Goal: Task Accomplishment & Management: Use online tool/utility

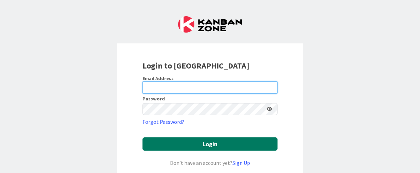
type input "[EMAIL_ADDRESS][DOMAIN_NAME]"
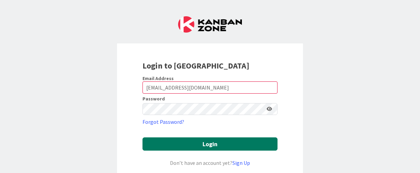
click at [210, 142] on button "Login" at bounding box center [209, 143] width 135 height 13
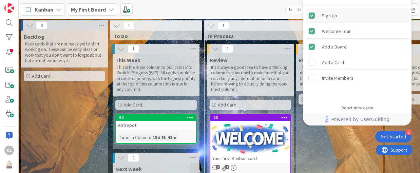
click at [328, 15] on div "Sign Up" at bounding box center [329, 16] width 15 height 8
click at [75, 115] on div "Backlog Keep cards that are not ready yet to start working on. These can be ear…" at bounding box center [64, 145] width 87 height 228
click at [50, 8] on span "Kanban" at bounding box center [44, 9] width 19 height 8
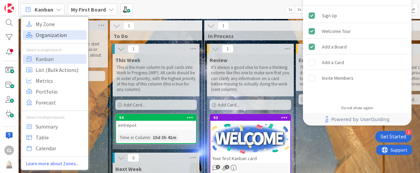
click at [53, 31] on span "Organization" at bounding box center [60, 35] width 49 height 10
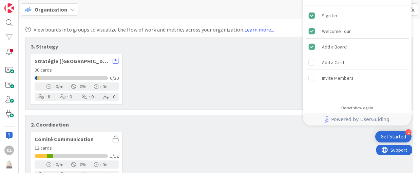
click at [65, 7] on span "Organization" at bounding box center [51, 9] width 33 height 8
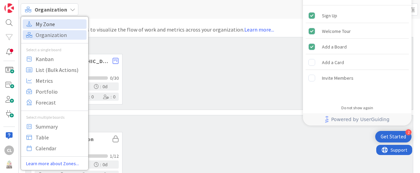
click at [57, 23] on span "My Zone" at bounding box center [60, 24] width 49 height 10
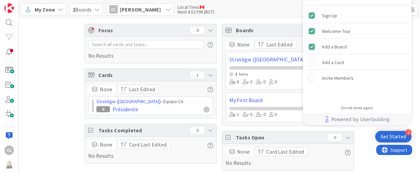
click at [94, 7] on div "2 Boards" at bounding box center [86, 9] width 33 height 12
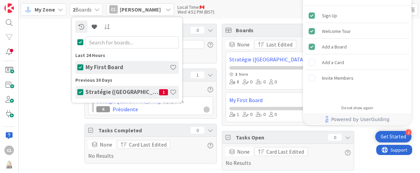
click at [38, 57] on div "Focus 0 No Results Cards 1 None Last Edited Stratégie ([GEOGRAPHIC_DATA]) › Équ…" at bounding box center [219, 120] width 401 height 202
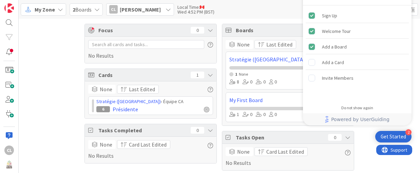
click at [55, 9] on div "My Zone" at bounding box center [43, 9] width 45 height 12
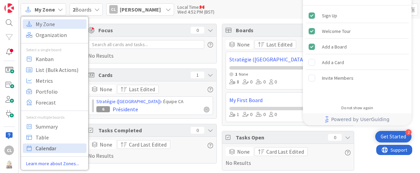
click at [52, 149] on span "Calendar" at bounding box center [60, 148] width 49 height 10
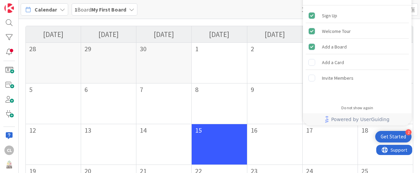
scroll to position [68, 0]
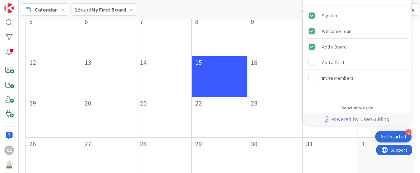
click at [225, 88] on div "15" at bounding box center [219, 76] width 55 height 41
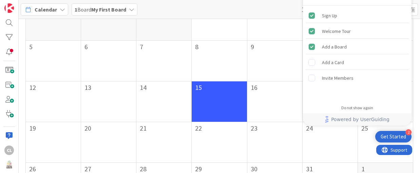
scroll to position [0, 0]
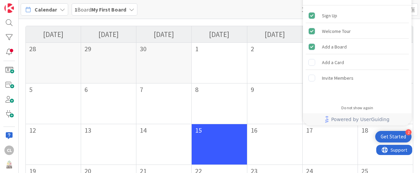
click at [39, 9] on span "Calendar" at bounding box center [46, 9] width 22 height 8
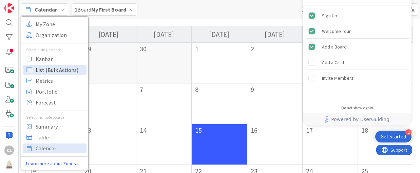
click at [69, 71] on span "List (Bulk Actions)" at bounding box center [60, 70] width 49 height 10
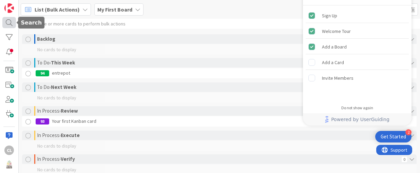
click at [9, 20] on div at bounding box center [9, 22] width 14 height 11
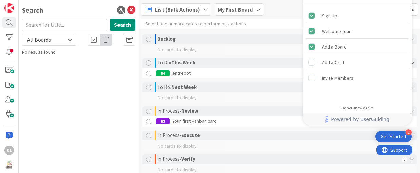
click at [66, 26] on input "text" at bounding box center [64, 25] width 85 height 12
click at [57, 25] on input "text" at bounding box center [64, 25] width 85 height 12
click at [115, 24] on button "Search" at bounding box center [123, 25] width 26 height 12
drag, startPoint x: 61, startPoint y: 26, endPoint x: 25, endPoint y: 25, distance: 36.0
click at [25, 25] on input "compte rendu" at bounding box center [64, 25] width 85 height 12
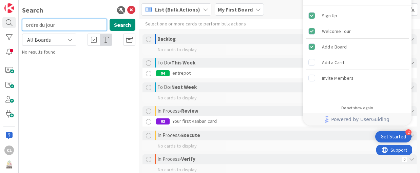
type input "ordre du jour"
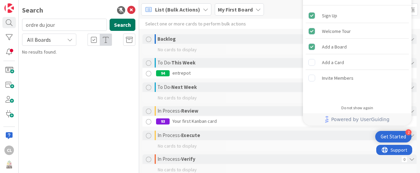
click at [120, 25] on button "Search" at bounding box center [123, 25] width 26 height 12
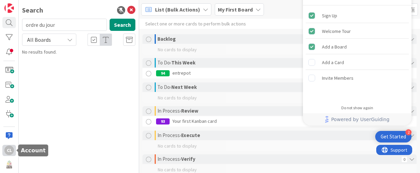
click at [8, 152] on div "CL" at bounding box center [8, 150] width 9 height 9
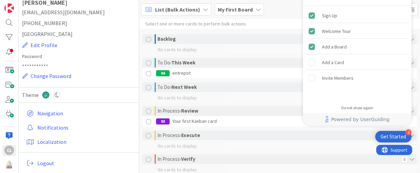
scroll to position [40, 0]
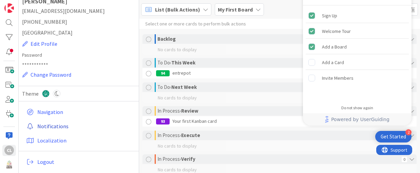
click at [64, 125] on link "Notifications" at bounding box center [80, 126] width 112 height 12
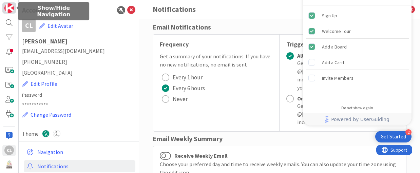
click at [7, 7] on img at bounding box center [8, 7] width 9 height 9
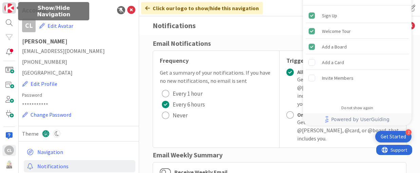
click at [12, 5] on img at bounding box center [8, 7] width 9 height 9
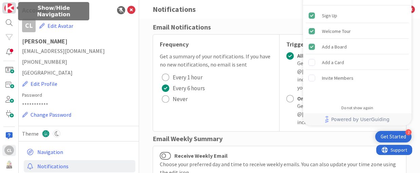
click at [8, 7] on img at bounding box center [8, 7] width 9 height 9
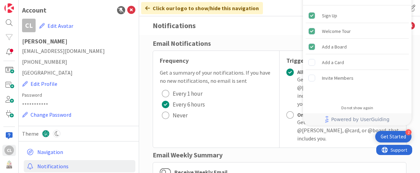
click at [122, 42] on h1 "[PERSON_NAME]" at bounding box center [78, 41] width 113 height 7
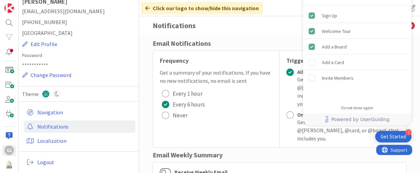
scroll to position [40, 0]
click at [53, 109] on link "Navigation" at bounding box center [80, 112] width 112 height 12
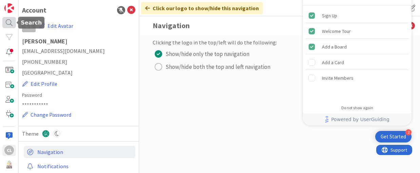
click at [7, 22] on div at bounding box center [9, 22] width 14 height 11
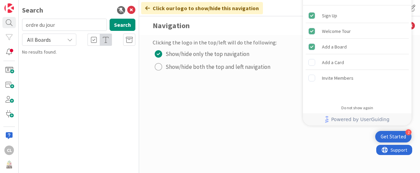
click at [71, 39] on icon at bounding box center [69, 39] width 5 height 5
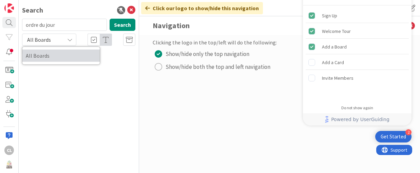
click at [43, 58] on span "All Boards" at bounding box center [61, 56] width 71 height 10
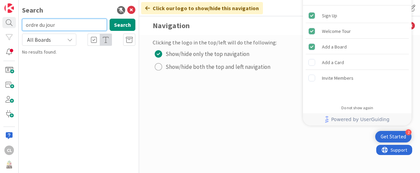
drag, startPoint x: 74, startPoint y: 25, endPoint x: 22, endPoint y: 21, distance: 52.7
click at [22, 21] on input "ordre du jour" at bounding box center [64, 25] width 85 height 12
click at [72, 39] on icon at bounding box center [69, 39] width 5 height 5
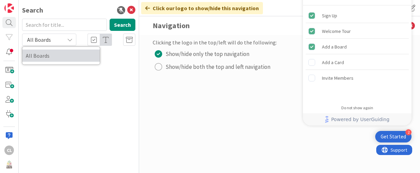
click at [35, 53] on span "All Boards" at bounding box center [61, 56] width 71 height 10
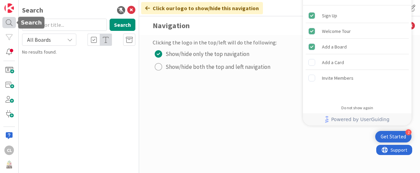
click at [7, 23] on div at bounding box center [9, 22] width 14 height 11
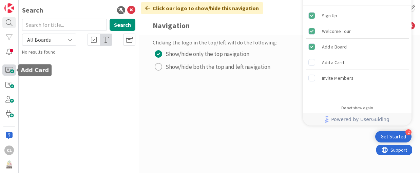
click at [5, 68] on span at bounding box center [9, 69] width 14 height 11
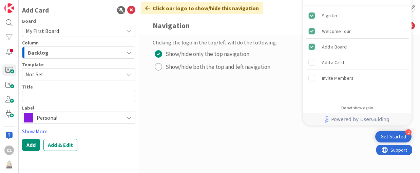
click at [175, 108] on div "Clicking the logo in the top/left will do the following: Show/hide only the top…" at bounding box center [280, 97] width 254 height 118
click at [269, 99] on div "Clicking the logo in the top/left will do the following: Show/hide only the top…" at bounding box center [280, 97] width 254 height 118
click at [146, 8] on icon at bounding box center [147, 7] width 5 height 5
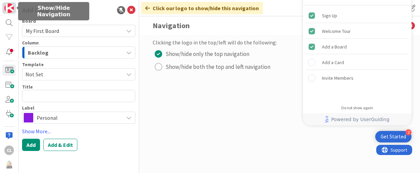
click at [11, 10] on img at bounding box center [8, 7] width 9 height 9
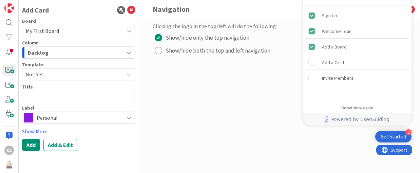
click at [417, 38] on div "Clicking the logo in the top/left will do the following: Show/hide only the top…" at bounding box center [279, 96] width 281 height 154
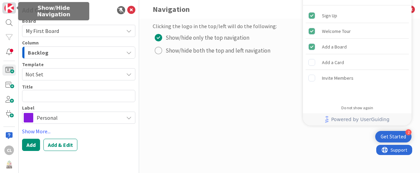
click at [9, 7] on img at bounding box center [8, 7] width 9 height 9
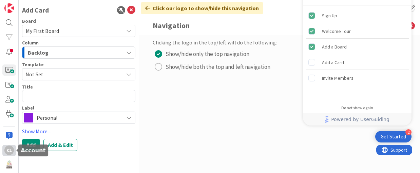
click at [7, 149] on div "CL" at bounding box center [8, 150] width 9 height 9
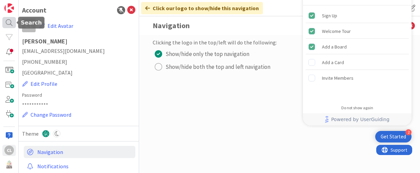
click at [9, 21] on div at bounding box center [9, 22] width 14 height 11
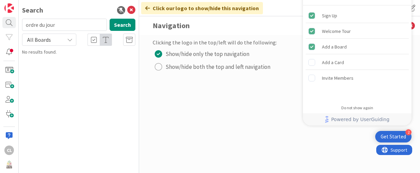
click at [286, 114] on div "Clicking the logo in the top/left will do the following: Show/hide only the top…" at bounding box center [280, 97] width 254 height 118
drag, startPoint x: 416, startPoint y: 79, endPoint x: 416, endPoint y: 74, distance: 4.7
click at [416, 79] on div "Clicking the logo in the top/left will do the following: Show/hide only the top…" at bounding box center [279, 104] width 281 height 138
click at [9, 55] on div at bounding box center [9, 51] width 14 height 11
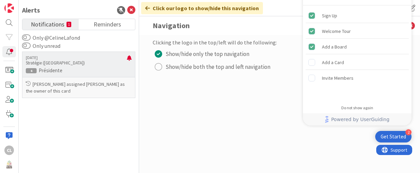
click at [71, 60] on p "Stratégie ([GEOGRAPHIC_DATA])" at bounding box center [76, 63] width 101 height 6
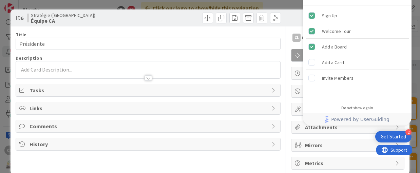
click at [271, 90] on icon at bounding box center [273, 90] width 5 height 5
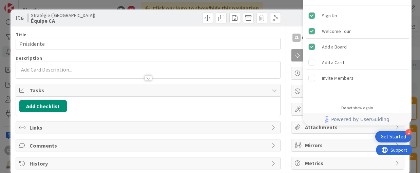
scroll to position [9, 0]
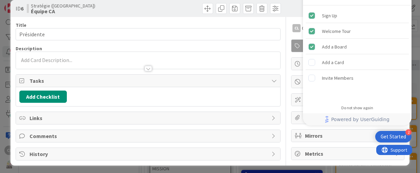
click at [266, 117] on div "Links" at bounding box center [148, 118] width 264 height 12
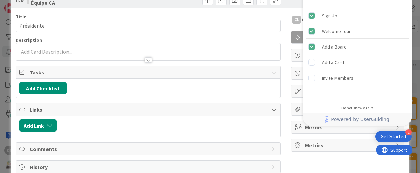
scroll to position [31, 0]
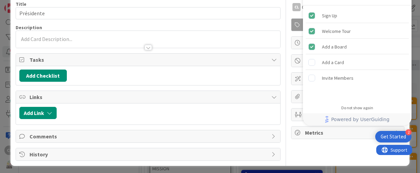
click at [271, 153] on icon at bounding box center [273, 154] width 5 height 5
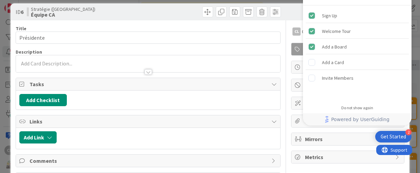
scroll to position [0, 0]
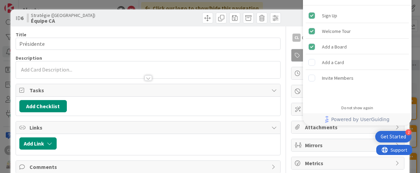
click at [22, 69] on p at bounding box center [147, 70] width 257 height 8
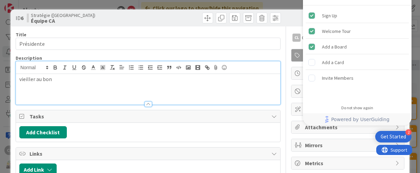
drag, startPoint x: 54, startPoint y: 79, endPoint x: 13, endPoint y: 84, distance: 41.3
click at [13, 84] on div "ID 6 Stratégie ([GEOGRAPHIC_DATA]) Équipe CA Title 10 / 128 Présidente Descript…" at bounding box center [210, 154] width 399 height 290
click at [65, 79] on p "Orienter la gouvernace et" at bounding box center [147, 79] width 257 height 8
click at [90, 78] on p "Orienter la gouvernance et" at bounding box center [147, 79] width 257 height 8
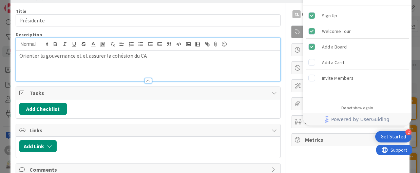
scroll to position [34, 0]
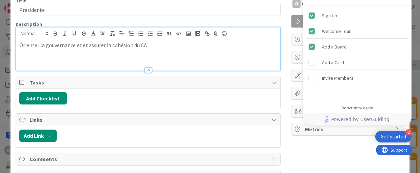
click at [153, 47] on p "Orienter la gouvernance et et assurer la cohésion du CA" at bounding box center [147, 45] width 257 height 8
click at [60, 53] on p "Orienter la gouvernance et et assurer la cohésion du CA . Jouer un rôle clé de …" at bounding box center [147, 48] width 257 height 15
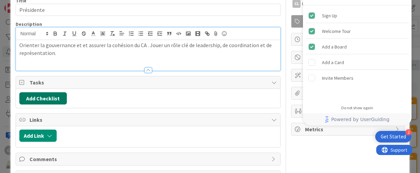
click at [34, 96] on button "Add Checklist" at bounding box center [42, 98] width 47 height 12
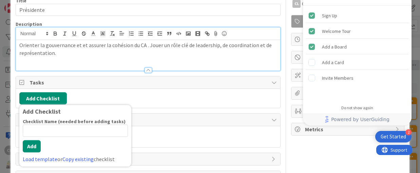
click at [90, 91] on div "Add Checklist Add Checklist Checklist Name (needed before adding tasks) 0 / 64 …" at bounding box center [148, 98] width 264 height 19
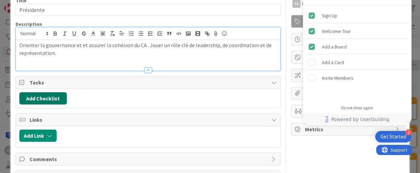
click at [28, 96] on button "Add Checklist" at bounding box center [42, 98] width 47 height 12
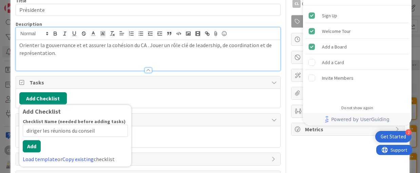
click at [103, 137] on input "diriger les réunions du conseil" at bounding box center [75, 130] width 105 height 12
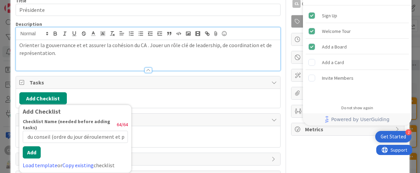
click at [123, 137] on input "diriger les réunions du conseil (ordre du jour déroulement et pa" at bounding box center [75, 137] width 105 height 12
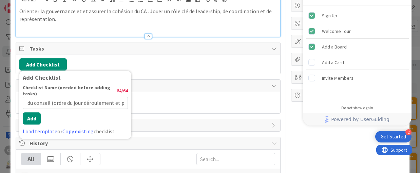
click at [66, 104] on input "diriger les réunions du conseil (ordre du jour déroulement et pa" at bounding box center [75, 103] width 105 height 12
click at [120, 107] on input "diriger les réunions du conseil (ordre du jour déroulement et pa" at bounding box center [75, 103] width 105 height 12
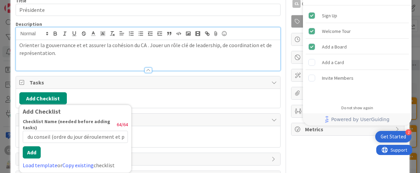
click at [34, 134] on input "diriger les réunions du conseil (ordre du jour déroulement et pa" at bounding box center [75, 137] width 105 height 12
drag, startPoint x: 127, startPoint y: 136, endPoint x: 113, endPoint y: 137, distance: 13.3
click at [113, 137] on input "diriger les réunions du conseil (ordre du jour déroulement et pa" at bounding box center [75, 137] width 105 height 12
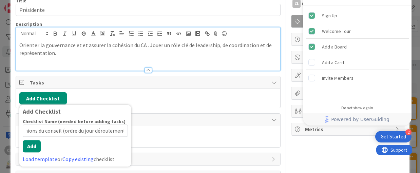
scroll to position [68, 0]
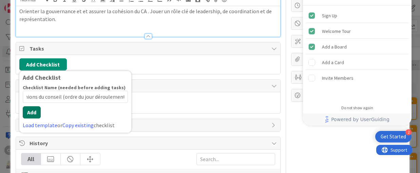
type input "diriger les réunions du conseil (ordre du jour déroulement"
click at [30, 118] on div "Checklist Name (needed before adding tasks) 59 / 64 diriger les réunions du con…" at bounding box center [75, 106] width 105 height 45
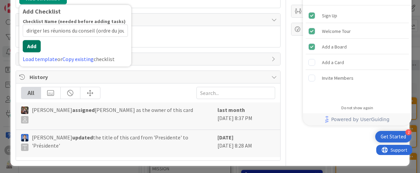
scroll to position [100, 0]
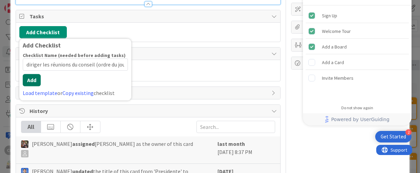
click at [31, 82] on button "Add" at bounding box center [32, 80] width 18 height 12
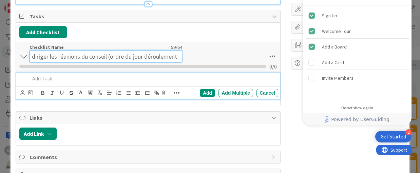
scroll to position [106, 0]
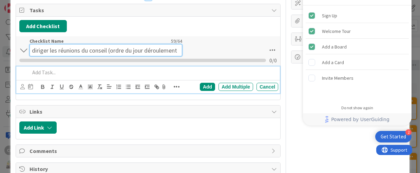
click at [144, 49] on input "diriger les réunions du conseil (ordre du jour déroulement" at bounding box center [106, 50] width 153 height 12
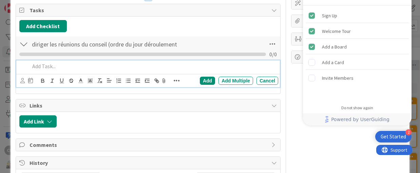
click at [42, 70] on div at bounding box center [152, 66] width 251 height 12
click at [142, 65] on p "Favoriser climat de travail (coll. gérer les conflits" at bounding box center [153, 66] width 246 height 8
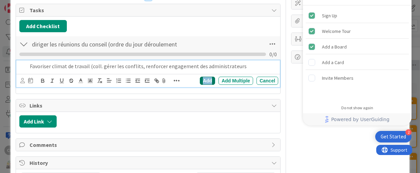
click at [205, 79] on div "Add" at bounding box center [207, 81] width 15 height 8
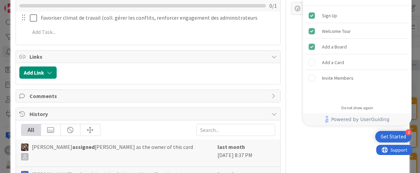
scroll to position [140, 0]
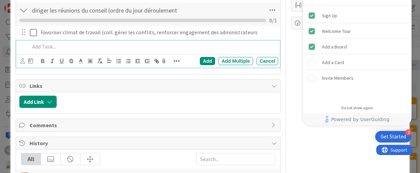
click at [42, 46] on p at bounding box center [153, 47] width 246 height 8
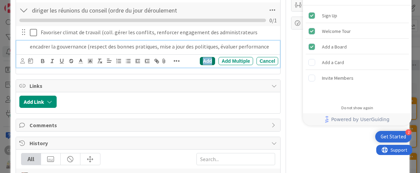
click at [203, 60] on div "Add" at bounding box center [207, 61] width 15 height 8
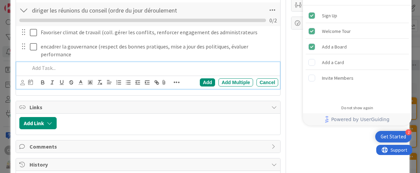
click at [43, 67] on p at bounding box center [153, 68] width 246 height 8
click at [110, 67] on p "agir comme lien principale entre dgcorrdinateur et le CA" at bounding box center [153, 68] width 246 height 8
click at [117, 67] on p "agir comme lien principale entre dg-corrdinateur et le CA" at bounding box center [153, 68] width 246 height 8
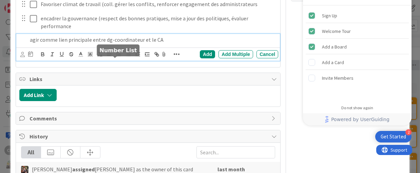
scroll to position [174, 0]
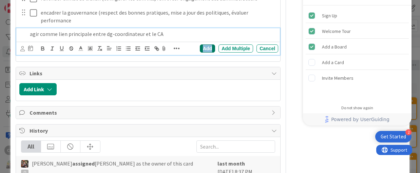
click at [206, 47] on div "Add" at bounding box center [207, 48] width 15 height 8
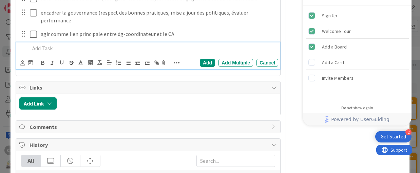
click at [47, 47] on p at bounding box center [153, 48] width 246 height 8
click at [61, 46] on p "offrit appui statégique a ;a" at bounding box center [153, 48] width 246 height 8
drag, startPoint x: 92, startPoint y: 48, endPoint x: 83, endPoint y: 47, distance: 8.8
click at [83, 47] on p "offrit appui stratégique a ;a" at bounding box center [153, 48] width 246 height 8
click at [41, 47] on p "offrit appui stratégique a ;a" at bounding box center [153, 48] width 246 height 8
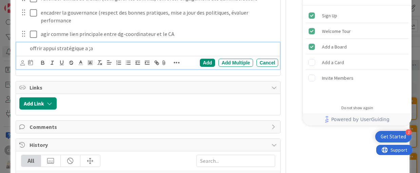
drag, startPoint x: 95, startPoint y: 46, endPoint x: 82, endPoint y: 45, distance: 12.6
click at [82, 45] on p "offrir appui stratégique a ;a" at bounding box center [153, 48] width 246 height 8
click at [206, 60] on div "Add" at bounding box center [207, 63] width 15 height 8
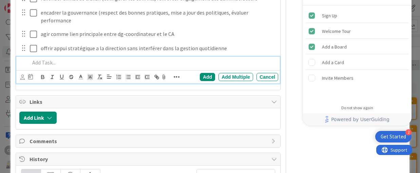
click at [41, 61] on p at bounding box center [153, 63] width 246 height 8
click at [127, 61] on p "participer è l embauche du DG et a son evlauation" at bounding box center [153, 63] width 246 height 8
click at [105, 62] on p "participer è l embauche du DG et a son évaluation" at bounding box center [153, 63] width 246 height 8
click at [149, 63] on p "participer è l embauche du DG et son évaluation" at bounding box center [153, 63] width 246 height 8
click at [201, 77] on div "Add" at bounding box center [207, 77] width 15 height 8
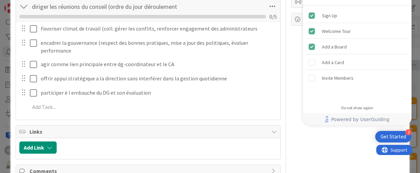
scroll to position [154, 0]
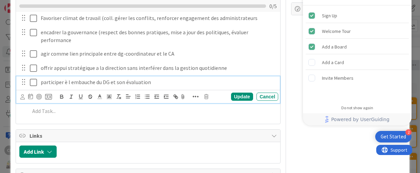
click at [54, 82] on p "participer è l embauche du DG et son évaluation" at bounding box center [158, 82] width 235 height 8
click at [195, 84] on p "participer è l embauche du DG et son évaluation" at bounding box center [158, 82] width 235 height 8
click at [234, 96] on div "Update" at bounding box center [242, 97] width 22 height 8
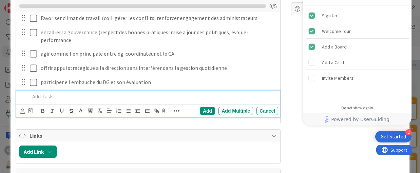
click at [36, 98] on p at bounding box center [153, 97] width 246 height 8
click at [58, 94] on p "représente l organisme" at bounding box center [153, 97] width 246 height 8
click at [85, 96] on p "représente l'organisme" at bounding box center [153, 97] width 246 height 8
click at [114, 94] on p "représente l'organisme publiquementlors d évènement rencontre partenaire" at bounding box center [153, 97] width 246 height 8
click at [115, 96] on p "représente l'organisme publiquementlors d évènement rencontre partenaire" at bounding box center [153, 97] width 246 height 8
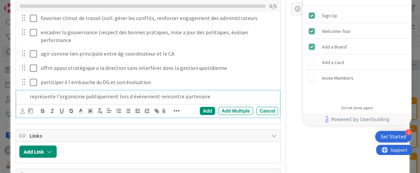
click at [214, 96] on p "représente l'organisme publiquement lors d évènement rencontre partenaire" at bounding box center [153, 97] width 246 height 8
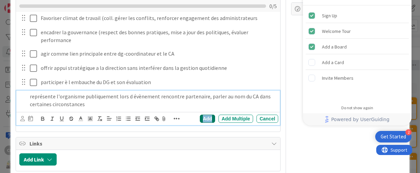
click at [200, 118] on div "Add" at bounding box center [207, 119] width 15 height 8
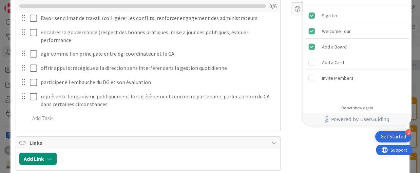
scroll to position [188, 0]
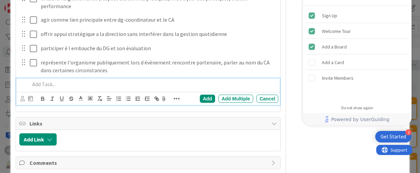
click at [43, 82] on p at bounding box center [153, 84] width 246 height 8
click at [205, 97] on div "Add" at bounding box center [207, 99] width 15 height 8
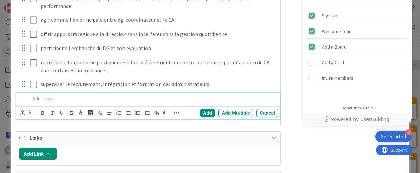
click at [38, 97] on p at bounding box center [153, 99] width 246 height 8
click at [205, 111] on div "Add" at bounding box center [207, 113] width 15 height 8
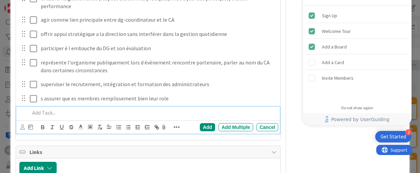
click at [39, 112] on p at bounding box center [153, 113] width 246 height 8
click at [38, 116] on div "palnifier la releve au sein du CA" at bounding box center [152, 113] width 251 height 12
click at [33, 110] on p "palnifier la releve au sein du CA" at bounding box center [153, 113] width 246 height 8
click at [39, 110] on p "plalnifier la releve au sein du CA" at bounding box center [153, 113] width 246 height 8
click at [204, 125] on div "Add" at bounding box center [207, 127] width 15 height 8
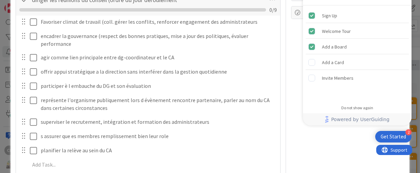
scroll to position [0, 0]
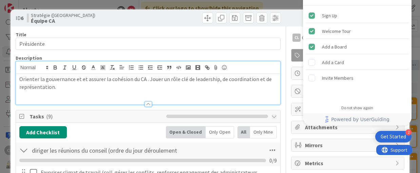
click at [289, 18] on div at bounding box center [344, 18] width 120 height 8
drag, startPoint x: 123, startPoint y: 19, endPoint x: 92, endPoint y: 23, distance: 31.1
click at [92, 23] on div "ID 6 Stratégie ([GEOGRAPHIC_DATA]) Équipe CA" at bounding box center [210, 17] width 399 height 17
click at [96, 4] on div "ID 6 Stratégie (CA) Équipe CA Title 10 / 128 Présidente Description Orienter la…" at bounding box center [210, 86] width 420 height 173
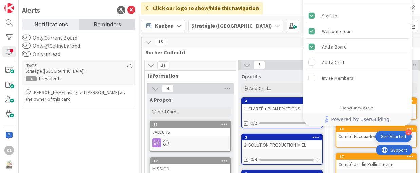
click at [111, 25] on span "Reminders" at bounding box center [107, 23] width 27 height 9
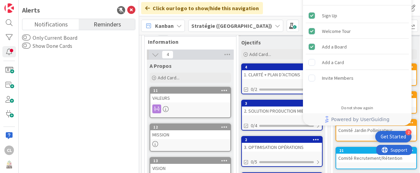
scroll to position [68, 0]
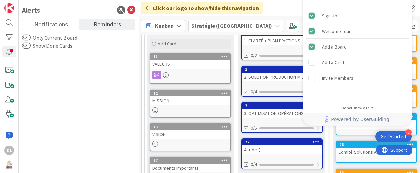
click at [275, 24] on icon at bounding box center [277, 25] width 5 height 5
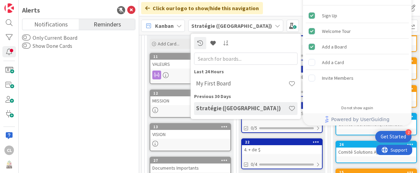
click at [275, 24] on icon at bounding box center [277, 25] width 5 height 5
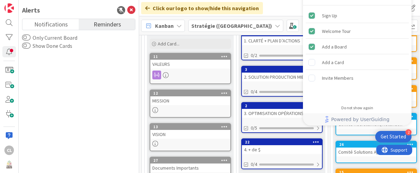
click at [178, 25] on icon at bounding box center [178, 25] width 5 height 5
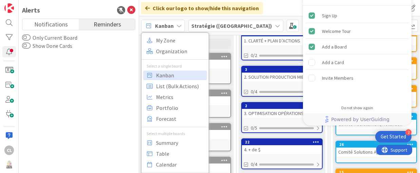
click at [178, 25] on icon at bounding box center [178, 25] width 5 height 5
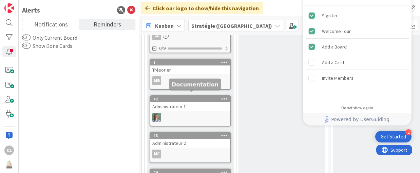
scroll to position [271, 0]
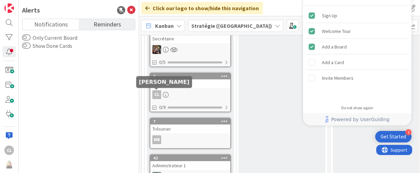
click at [157, 94] on div "CL" at bounding box center [156, 94] width 9 height 9
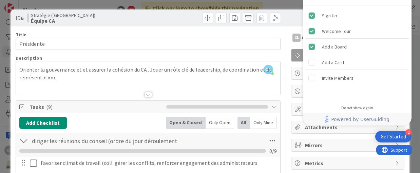
click at [290, 17] on div at bounding box center [344, 18] width 120 height 8
click at [410, 159] on div "ID 6 Stratégie (CA) Équipe CA Title 10 / 128 Présidente Description CL [PERSON_…" at bounding box center [210, 86] width 420 height 173
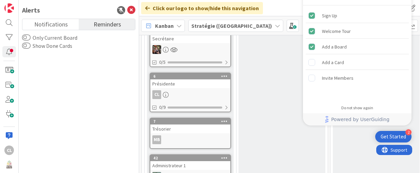
click at [164, 94] on icon at bounding box center [166, 95] width 6 height 6
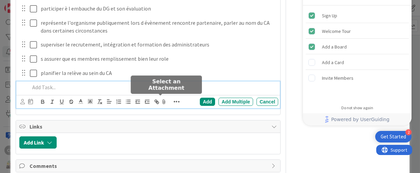
click at [160, 102] on icon at bounding box center [164, 101] width 8 height 9
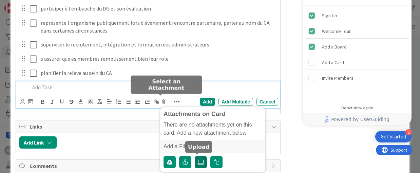
click at [198, 160] on icon at bounding box center [200, 161] width 7 height 5
click at [195, 156] on input "file" at bounding box center [195, 156] width 0 height 0
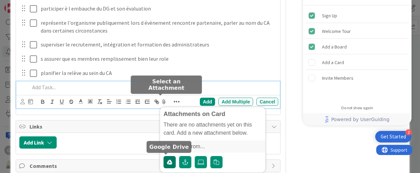
click at [167, 161] on icon "button" at bounding box center [169, 161] width 5 height 5
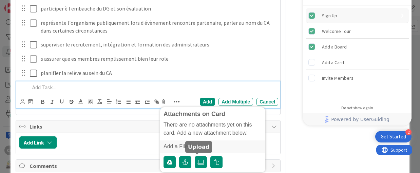
click at [371, 14] on div "Sign Up" at bounding box center [357, 15] width 103 height 15
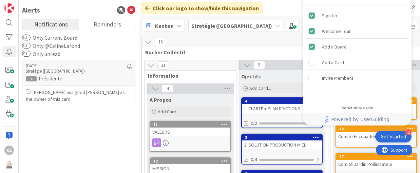
click at [281, 7] on div "Click our logo to show/hide this navigation Add and manage tabs by clicking" at bounding box center [279, 8] width 281 height 16
click at [351, 108] on div "Do not show again" at bounding box center [357, 107] width 32 height 5
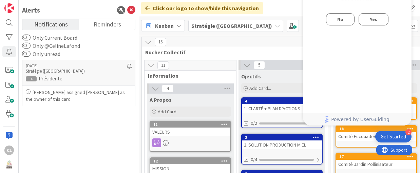
click at [344, 21] on button "No" at bounding box center [340, 19] width 28 height 12
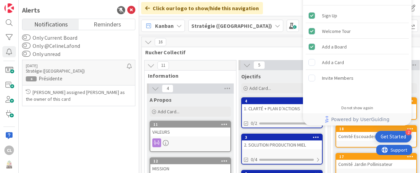
click at [364, 105] on div "Do not show again" at bounding box center [357, 107] width 32 height 5
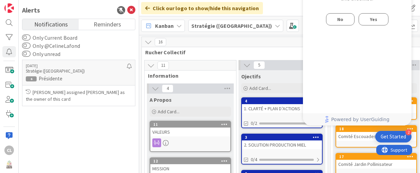
click at [376, 20] on span "Yes" at bounding box center [373, 19] width 7 height 8
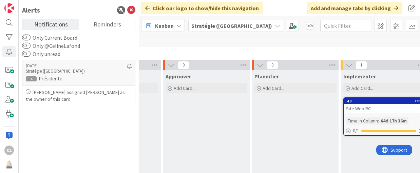
scroll to position [0, 621]
drag, startPoint x: 266, startPoint y: 76, endPoint x: 242, endPoint y: 39, distance: 43.8
click at [242, 39] on div "2" at bounding box center [294, 42] width 625 height 10
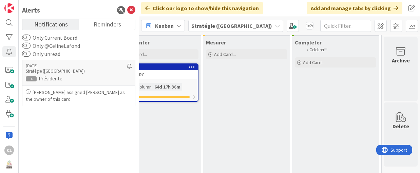
scroll to position [0, 850]
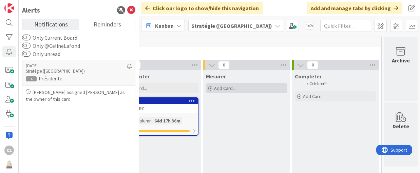
click at [208, 87] on icon at bounding box center [210, 88] width 4 height 4
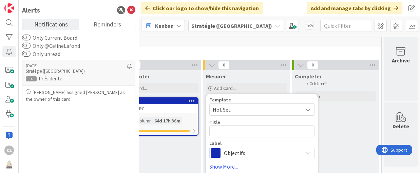
click at [305, 107] on icon at bounding box center [307, 109] width 5 height 5
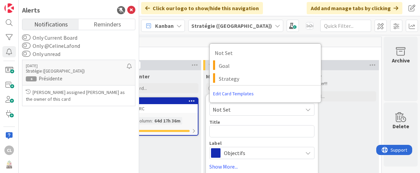
click at [305, 107] on icon at bounding box center [307, 109] width 5 height 5
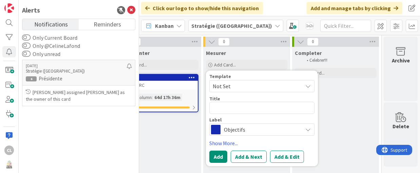
scroll to position [34, 850]
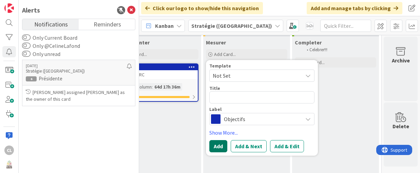
click at [214, 146] on button "Add" at bounding box center [218, 146] width 18 height 12
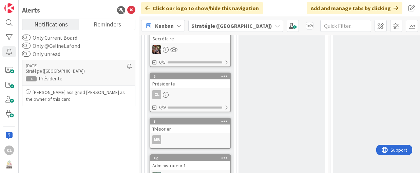
scroll to position [305, 0]
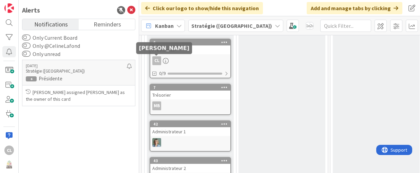
click at [157, 60] on div "CL" at bounding box center [156, 60] width 9 height 9
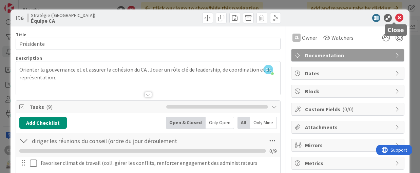
click at [395, 17] on icon at bounding box center [399, 18] width 8 height 8
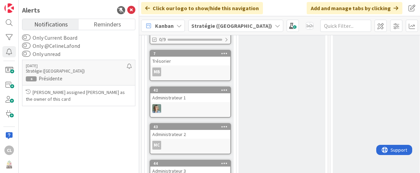
scroll to position [271, 0]
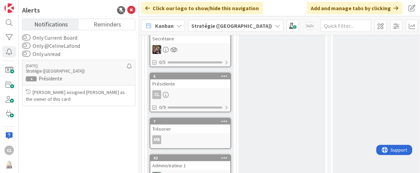
click at [166, 95] on icon at bounding box center [166, 95] width 6 height 6
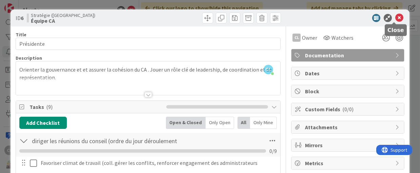
click at [395, 17] on icon at bounding box center [399, 18] width 8 height 8
drag, startPoint x: 154, startPoint y: 93, endPoint x: 392, endPoint y: 17, distance: 250.1
click at [395, 17] on icon at bounding box center [399, 18] width 8 height 8
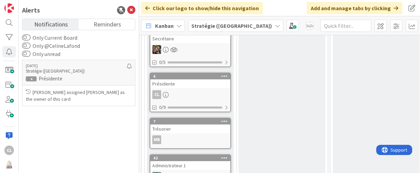
click at [223, 75] on icon at bounding box center [224, 76] width 6 height 5
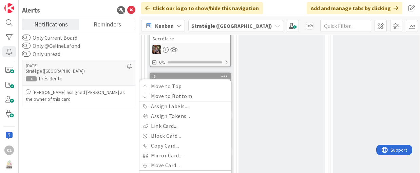
click at [223, 75] on icon at bounding box center [224, 76] width 6 height 5
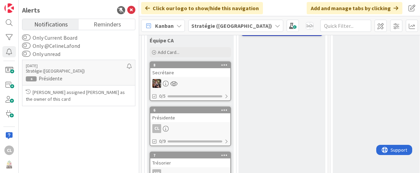
scroll to position [271, 0]
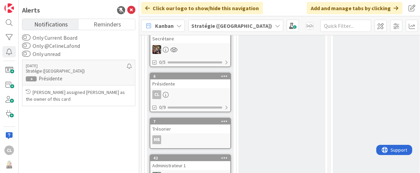
click at [164, 94] on icon at bounding box center [166, 95] width 6 height 6
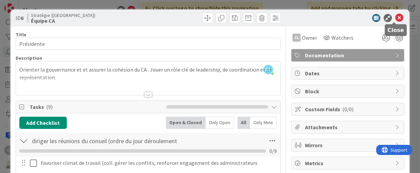
click at [395, 18] on icon at bounding box center [399, 18] width 8 height 8
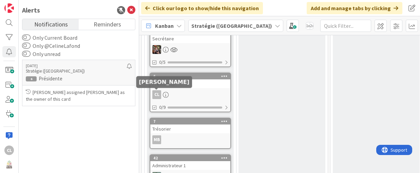
click at [154, 95] on div "CL" at bounding box center [156, 94] width 9 height 9
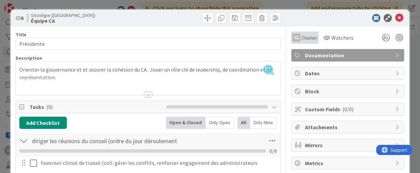
click at [304, 36] on span "Owner" at bounding box center [309, 38] width 15 height 8
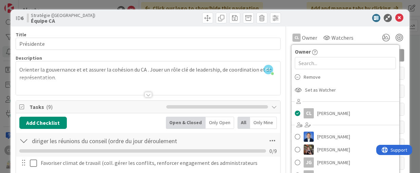
click at [302, 22] on div "ID 6 Stratégie ([GEOGRAPHIC_DATA]) Équipe CA" at bounding box center [210, 17] width 399 height 17
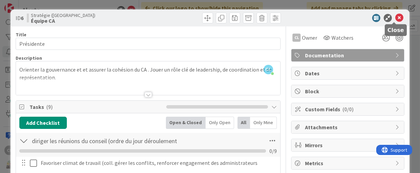
click at [395, 16] on icon at bounding box center [399, 18] width 8 height 8
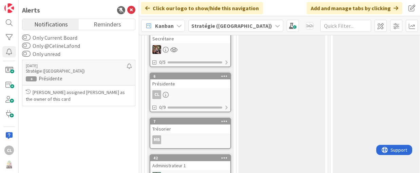
click at [224, 75] on icon at bounding box center [224, 76] width 6 height 5
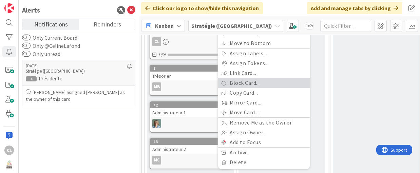
scroll to position [339, 0]
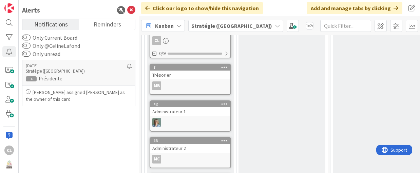
scroll to position [305, 0]
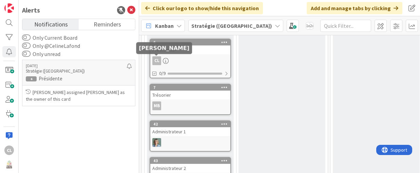
click at [157, 60] on div "CL" at bounding box center [156, 60] width 9 height 9
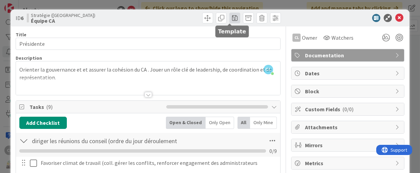
click at [229, 18] on span at bounding box center [234, 18] width 11 height 11
type textarea "x"
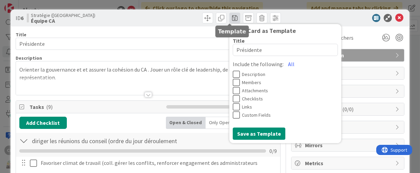
click at [229, 18] on span at bounding box center [234, 18] width 11 height 11
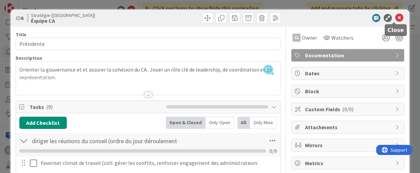
click at [395, 18] on icon at bounding box center [399, 18] width 8 height 8
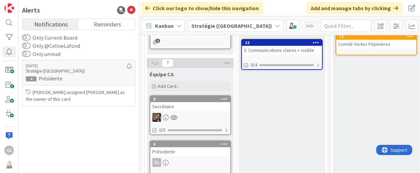
scroll to position [237, 0]
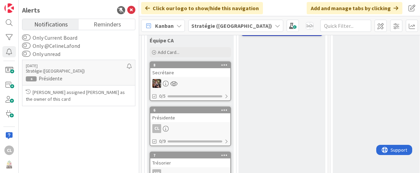
click at [222, 110] on icon at bounding box center [224, 110] width 6 height 5
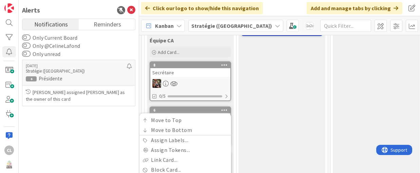
click at [222, 110] on icon at bounding box center [224, 110] width 6 height 5
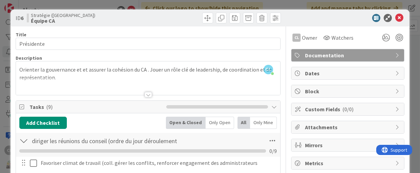
drag, startPoint x: 155, startPoint y: 127, endPoint x: 104, endPoint y: 4, distance: 132.9
click at [104, 4] on div "ID 6 Stratégie (CA) Équipe CA Title 10 / 128 Présidente Description CL [PERSON_…" at bounding box center [210, 86] width 420 height 173
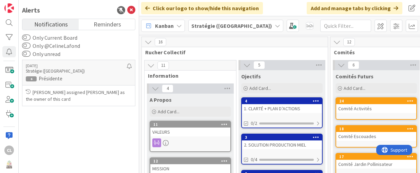
click at [198, 27] on b "Stratégie ([GEOGRAPHIC_DATA])" at bounding box center [231, 25] width 81 height 7
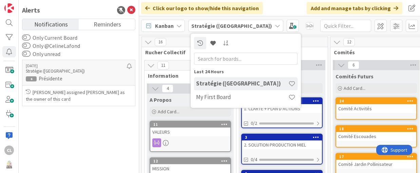
click at [198, 26] on b "Stratégie ([GEOGRAPHIC_DATA])" at bounding box center [231, 25] width 81 height 7
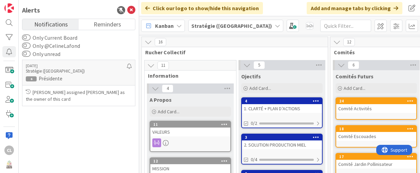
click at [70, 45] on label "Only @CelineLafond" at bounding box center [51, 46] width 58 height 8
click at [31, 45] on button "Only @CelineLafond" at bounding box center [26, 45] width 8 height 7
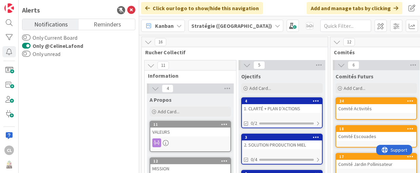
click at [70, 45] on label "Only @CelineLafond" at bounding box center [52, 46] width 61 height 8
click at [31, 45] on button "Only @CelineLafond" at bounding box center [26, 45] width 8 height 7
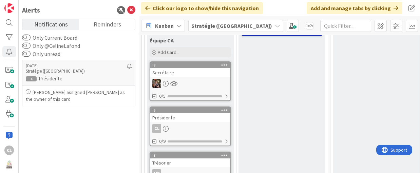
scroll to position [271, 0]
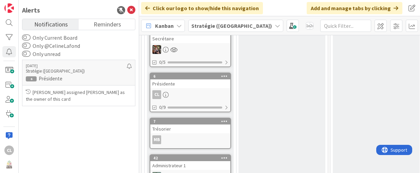
click at [225, 76] on icon at bounding box center [224, 76] width 6 height 5
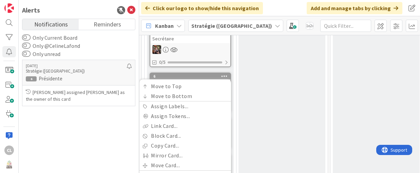
click at [263, 67] on div "Ojectifs Add Card... 4 1. CLARTÉ + PLAN D’ACTIONS 0/2 3 2. SOLUTION PRODUCTION …" at bounding box center [281, 52] width 87 height 506
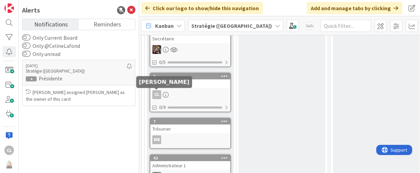
click at [156, 92] on div "CL" at bounding box center [156, 94] width 9 height 9
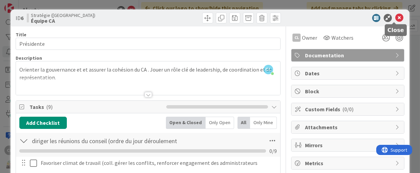
click at [395, 17] on icon at bounding box center [399, 18] width 8 height 8
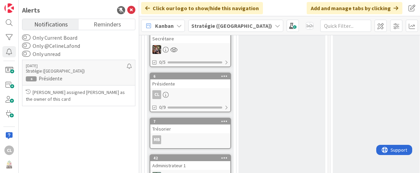
click at [165, 93] on icon at bounding box center [166, 95] width 6 height 6
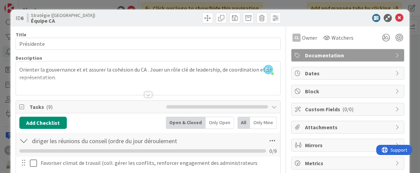
click at [391, 123] on div "Attachments" at bounding box center [347, 127] width 113 height 12
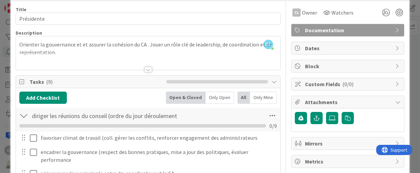
scroll to position [34, 0]
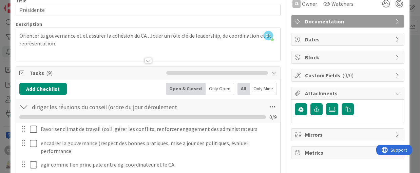
click at [395, 91] on icon at bounding box center [397, 93] width 5 height 5
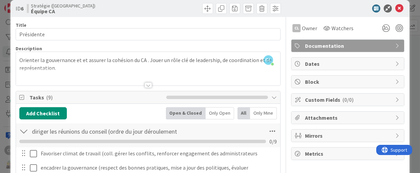
scroll to position [0, 0]
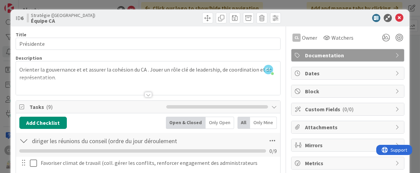
click at [349, 16] on div at bounding box center [344, 18] width 120 height 8
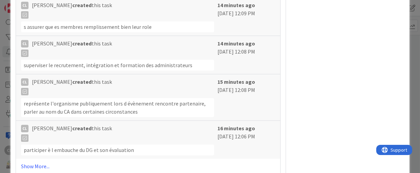
scroll to position [467, 0]
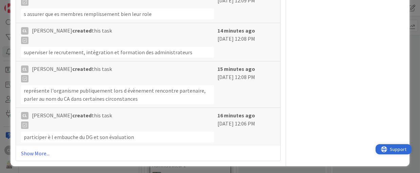
click at [388, 148] on div "Support" at bounding box center [393, 149] width 25 height 8
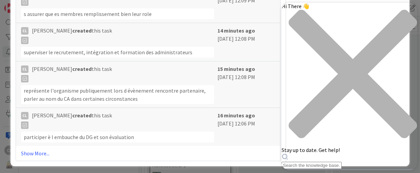
scroll to position [0, 0]
click at [304, 40] on div "Hi There 👋 Stay up to date. Get help!" at bounding box center [350, 86] width 136 height 166
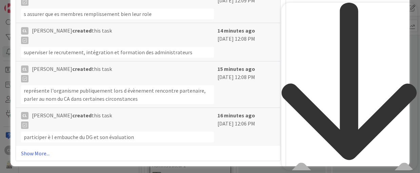
type input "comment mettre sa photo sur son nom"
drag, startPoint x: 382, startPoint y: 31, endPoint x: 294, endPoint y: 32, distance: 87.9
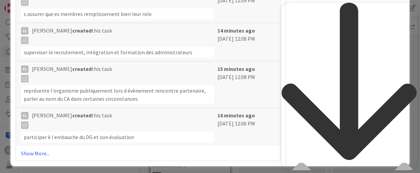
scroll to position [579, 0]
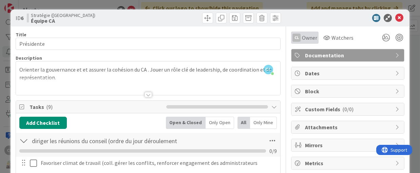
click at [302, 37] on span "Owner" at bounding box center [309, 38] width 15 height 8
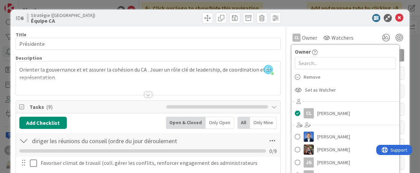
click at [364, 36] on div "CL Owner Owner Remove Set as Watcher CL Celine Lafond Dimitri Ponomareff Frédér…" at bounding box center [347, 38] width 113 height 12
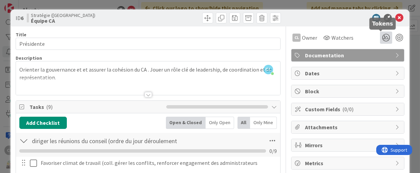
click at [380, 36] on icon at bounding box center [386, 38] width 12 height 12
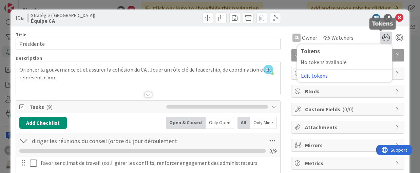
click at [380, 36] on icon at bounding box center [386, 38] width 12 height 12
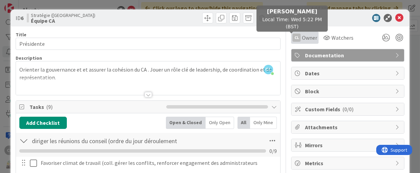
click at [292, 36] on div "CL" at bounding box center [296, 38] width 8 height 8
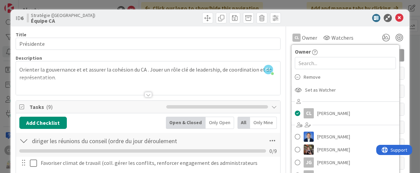
click at [291, 18] on div at bounding box center [344, 18] width 120 height 8
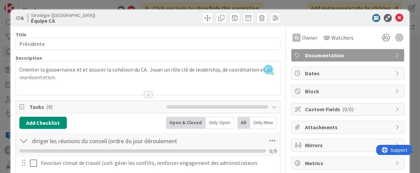
click at [298, 17] on div at bounding box center [344, 18] width 120 height 8
click at [293, 4] on div "ID 6 Stratégie (CA) Équipe CA Title 10 / 128 Présidente Description CL Celine L…" at bounding box center [210, 86] width 420 height 173
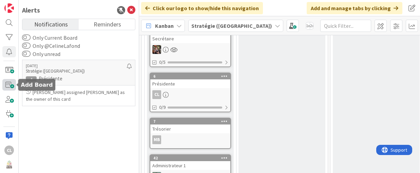
click at [8, 84] on span at bounding box center [9, 84] width 14 height 11
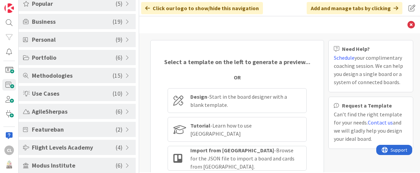
scroll to position [48, 0]
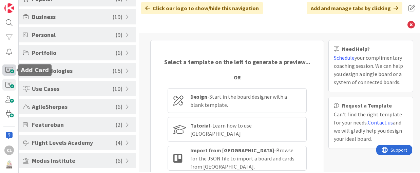
click at [8, 69] on span at bounding box center [9, 69] width 14 height 11
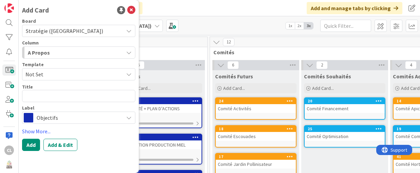
click at [177, 26] on div "Kanban Stratégie (CA) 1x 2x 3x" at bounding box center [219, 25] width 401 height 19
